Goal: Understand process/instructions: Learn how to perform a task or action

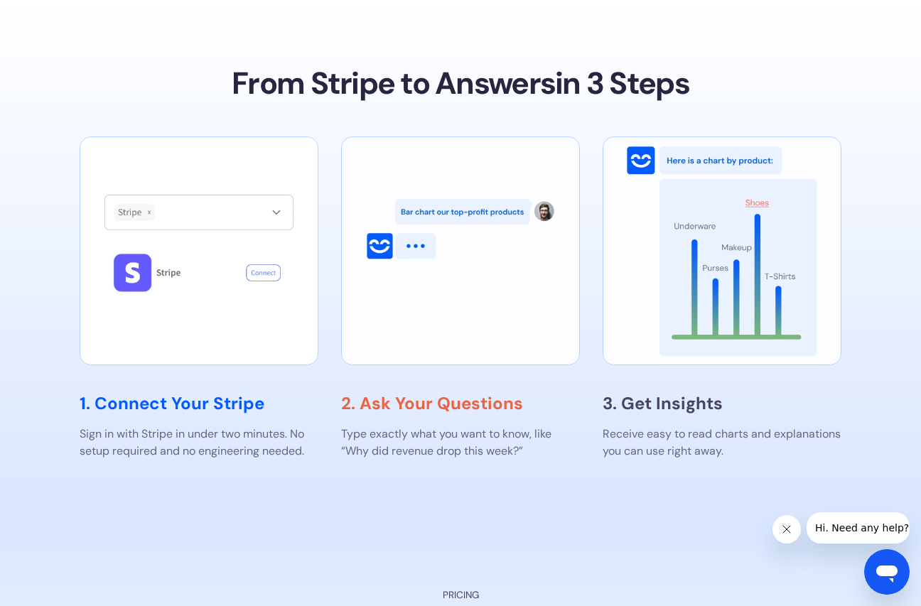
scroll to position [2065, 0]
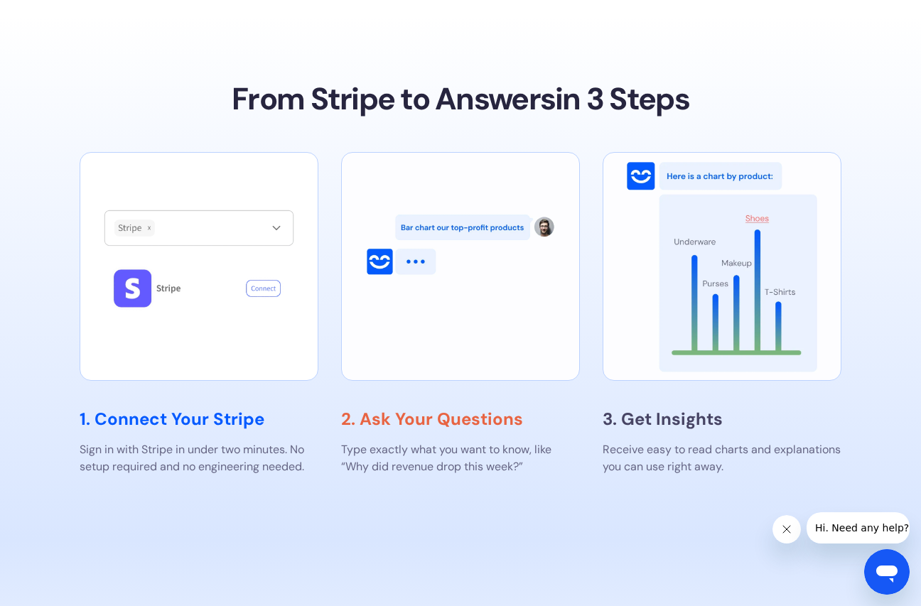
drag, startPoint x: 188, startPoint y: 279, endPoint x: 378, endPoint y: 7, distance: 332.4
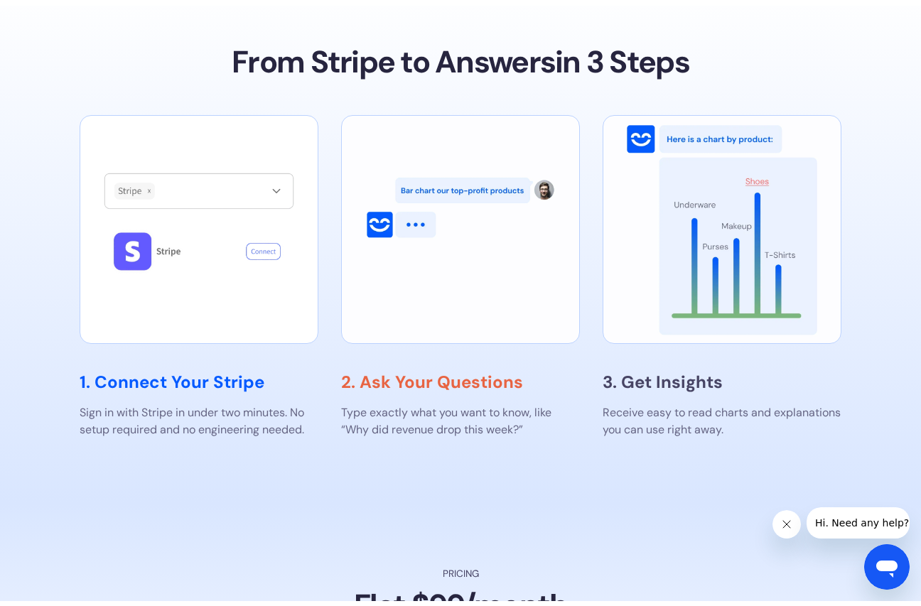
scroll to position [2107, 0]
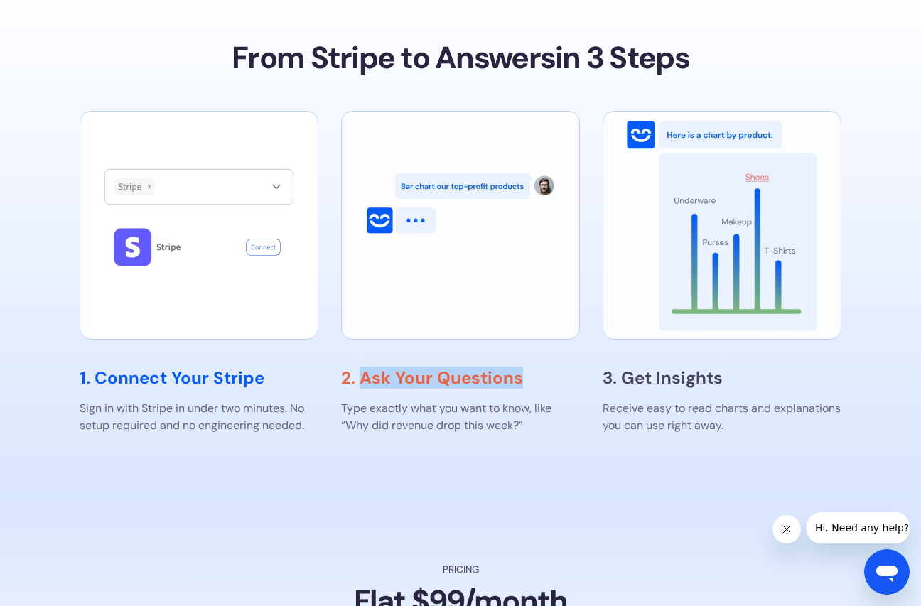
drag, startPoint x: 360, startPoint y: 339, endPoint x: 545, endPoint y: 337, distance: 185.6
click at [545, 368] on h3 "2. Ask Your Questions" at bounding box center [460, 378] width 239 height 21
click at [519, 400] on p "Type exactly what you want to know, like “Why did revenue drop this week?”" at bounding box center [460, 417] width 239 height 34
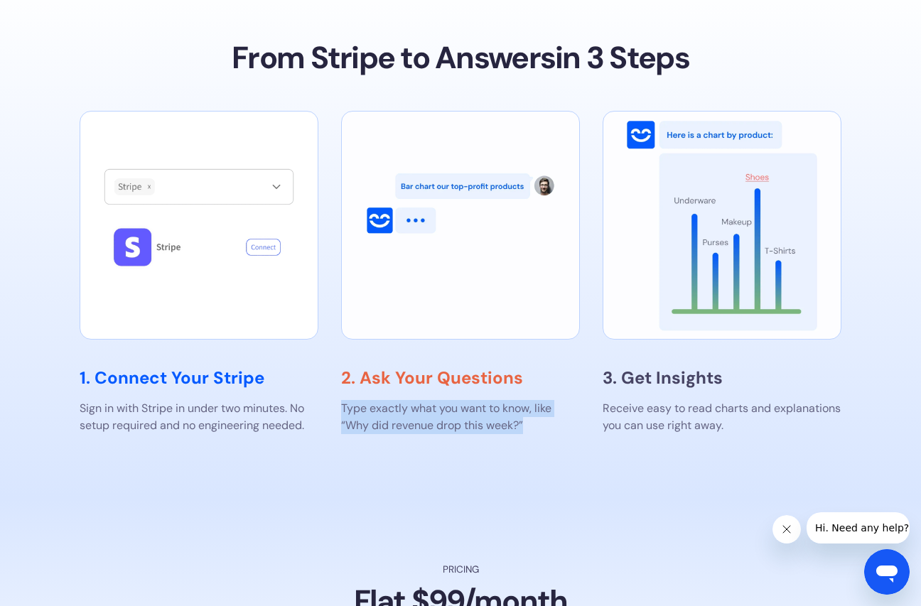
drag, startPoint x: 525, startPoint y: 387, endPoint x: 339, endPoint y: 368, distance: 187.3
click at [339, 368] on div "1. Connect Your Stripe Sign in with Stripe in under two minutes. No setup requi…" at bounding box center [461, 273] width 762 height 324
click at [344, 368] on h3 "2. Ask Your Questions" at bounding box center [460, 378] width 239 height 21
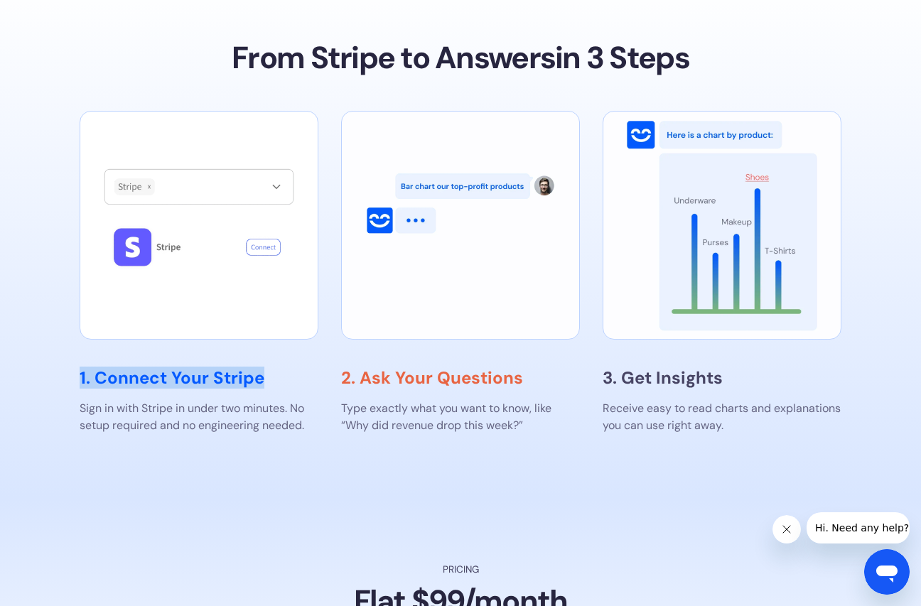
drag, startPoint x: 263, startPoint y: 338, endPoint x: 73, endPoint y: 344, distance: 190.7
click at [73, 344] on section "From Stripe to Answers in 3 Steps 1. Connect Your Stripe Sign in with Stripe in…" at bounding box center [460, 236] width 921 height 523
copy h3 "1. Connect Your Stripe"
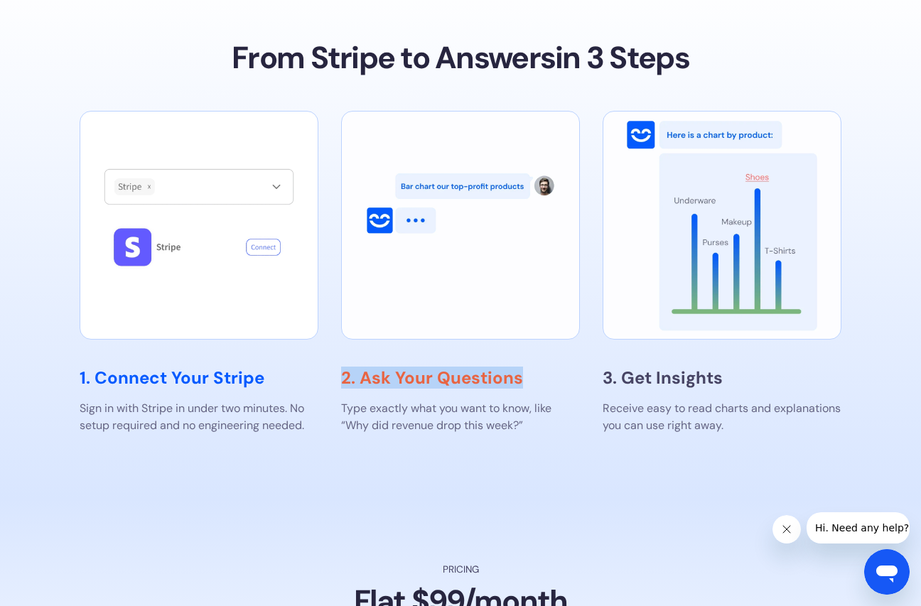
drag, startPoint x: 354, startPoint y: 338, endPoint x: 544, endPoint y: 339, distance: 189.8
click at [544, 368] on h3 "2. Ask Your Questions" at bounding box center [460, 378] width 239 height 21
copy h3 "2. Ask Your Questions"
click at [633, 368] on h3 "3. Get Insights" at bounding box center [722, 378] width 239 height 21
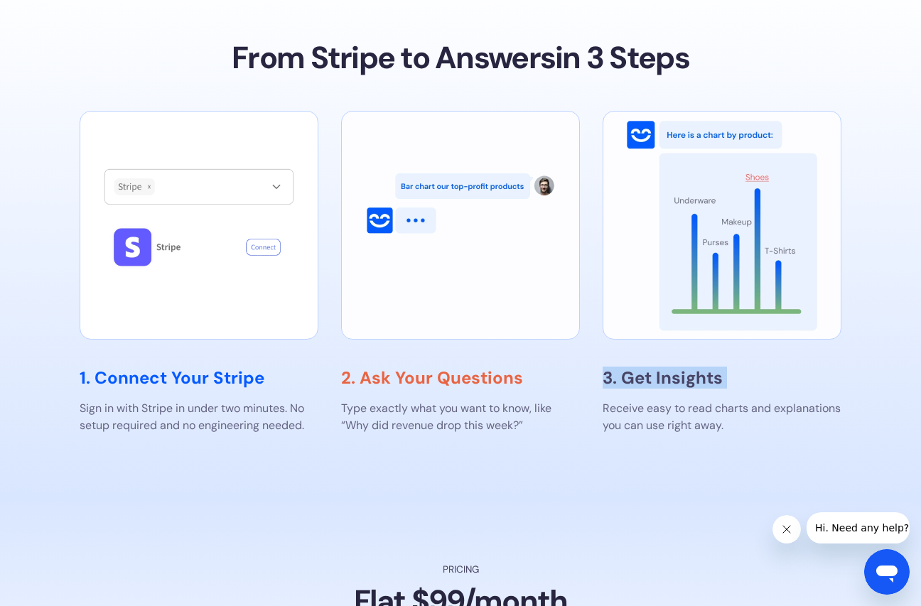
click at [633, 368] on h3 "3. Get Insights" at bounding box center [722, 378] width 239 height 21
copy h3 "3. Get Insights"
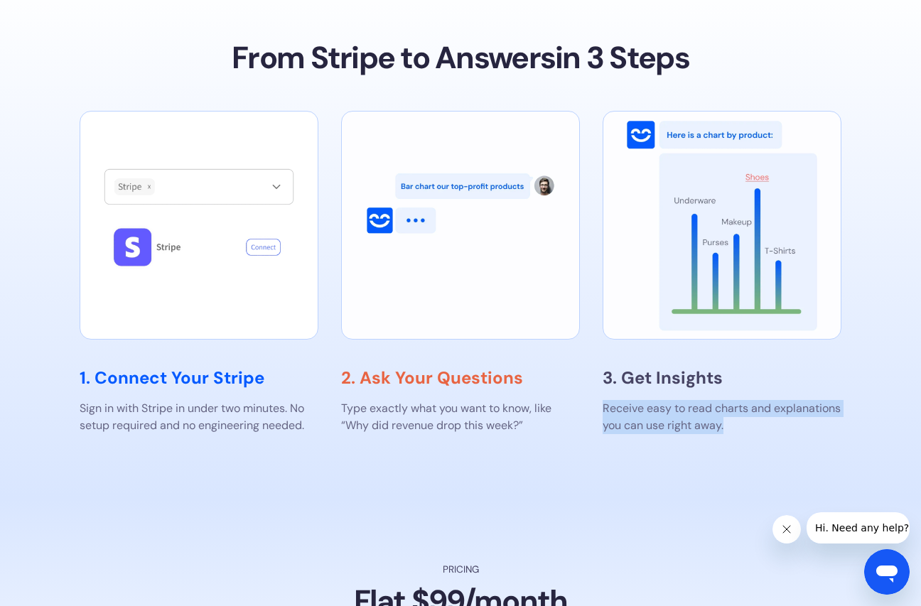
drag, startPoint x: 737, startPoint y: 387, endPoint x: 603, endPoint y: 370, distance: 134.8
click at [603, 400] on p "Receive easy to read charts and explanations you can use right away." at bounding box center [722, 417] width 239 height 34
copy p "Receive easy to read charts and explanations you can use right away."
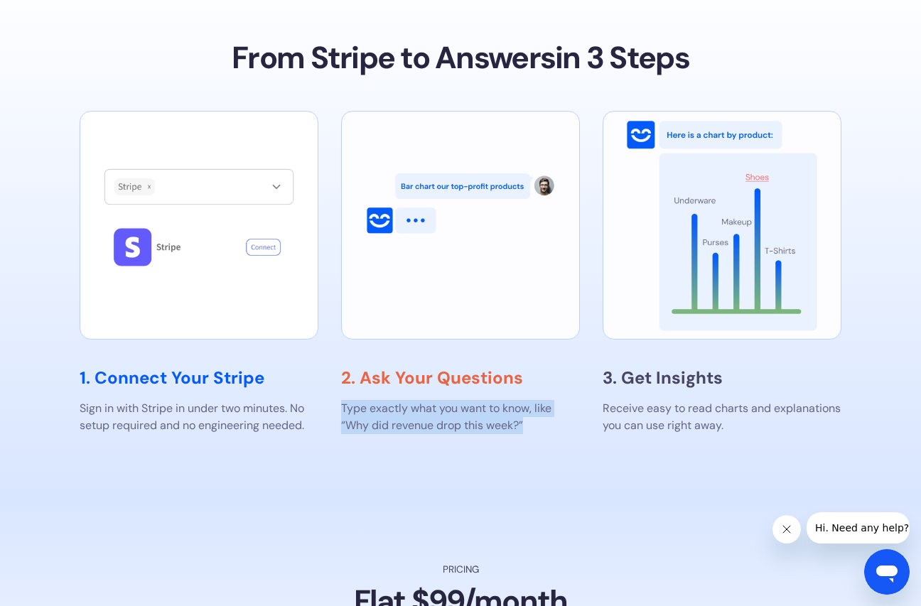
drag, startPoint x: 530, startPoint y: 383, endPoint x: 330, endPoint y: 365, distance: 200.6
click at [330, 365] on div "1. Connect Your Stripe Sign in with Stripe in under two minutes. No setup requi…" at bounding box center [461, 273] width 762 height 324
copy p "Type exactly what you want to know, like “Why did revenue drop this week?”"
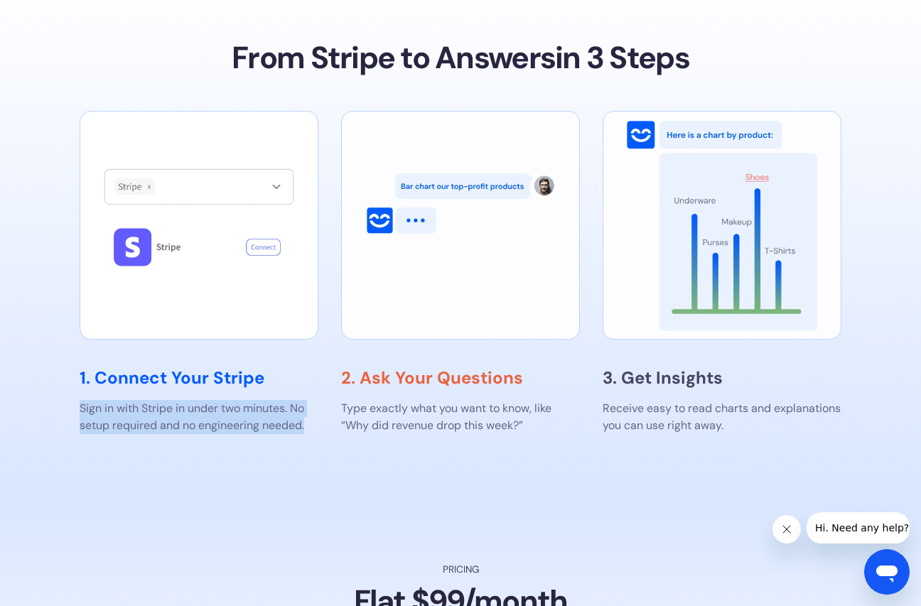
drag, startPoint x: 309, startPoint y: 389, endPoint x: 60, endPoint y: 361, distance: 250.4
click at [60, 361] on section "From Stripe to Answers in 3 Steps 1. Connect Your Stripe Sign in with Stripe in…" at bounding box center [460, 236] width 921 height 523
copy p "Sign in with Stripe in under two minutes. No setup required and no engineering …"
